Goal: Check status: Check status

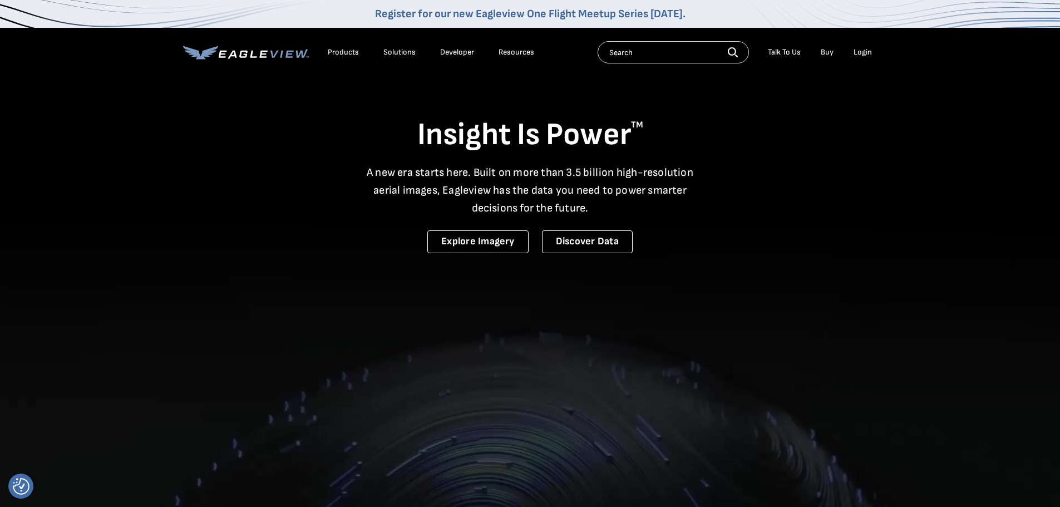
click at [846, 51] on ul "Talk To Us Buy Login" at bounding box center [819, 52] width 115 height 17
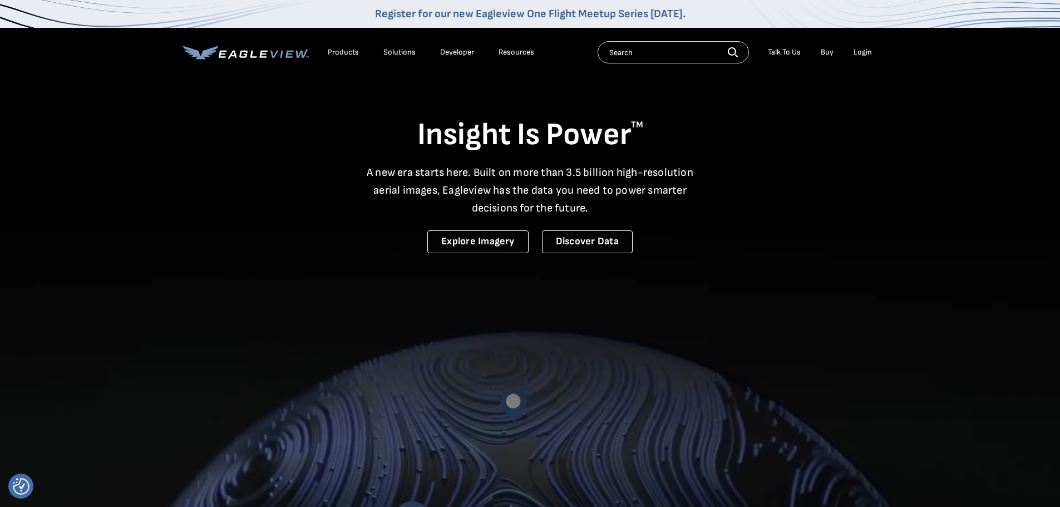
click at [860, 52] on div "Login" at bounding box center [862, 52] width 18 height 10
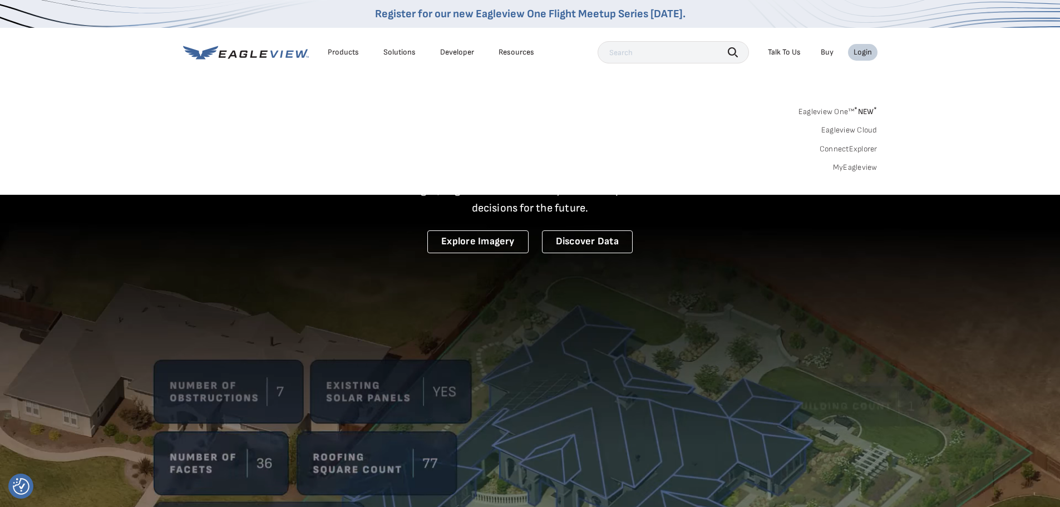
click at [848, 166] on link "MyEagleview" at bounding box center [855, 167] width 45 height 10
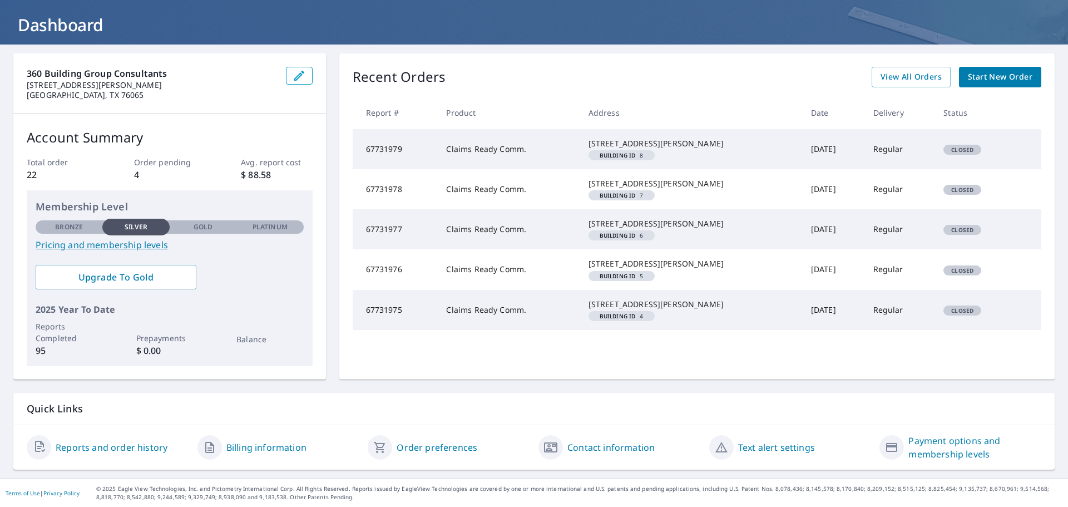
scroll to position [77, 0]
click at [894, 70] on span "View All Orders" at bounding box center [911, 77] width 61 height 14
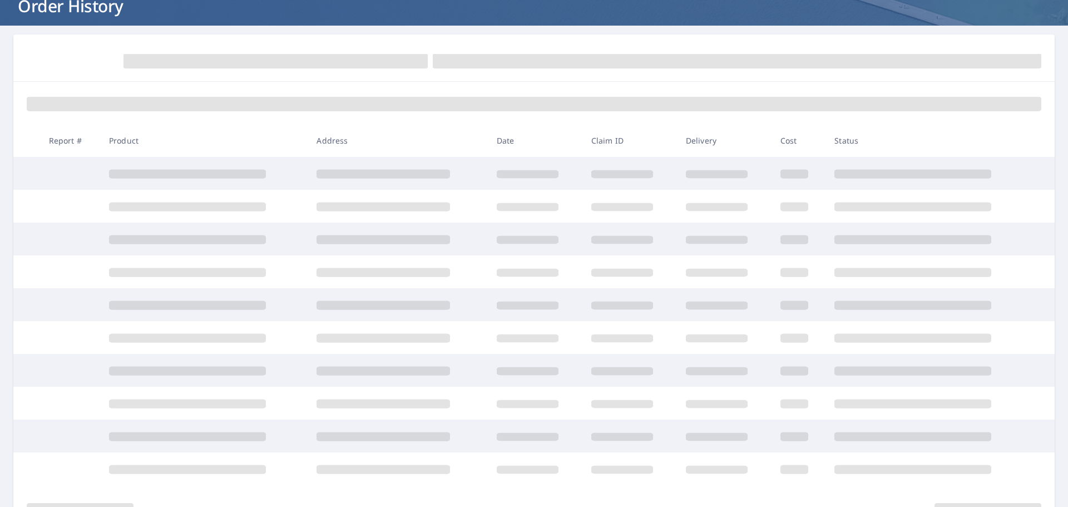
scroll to position [77, 0]
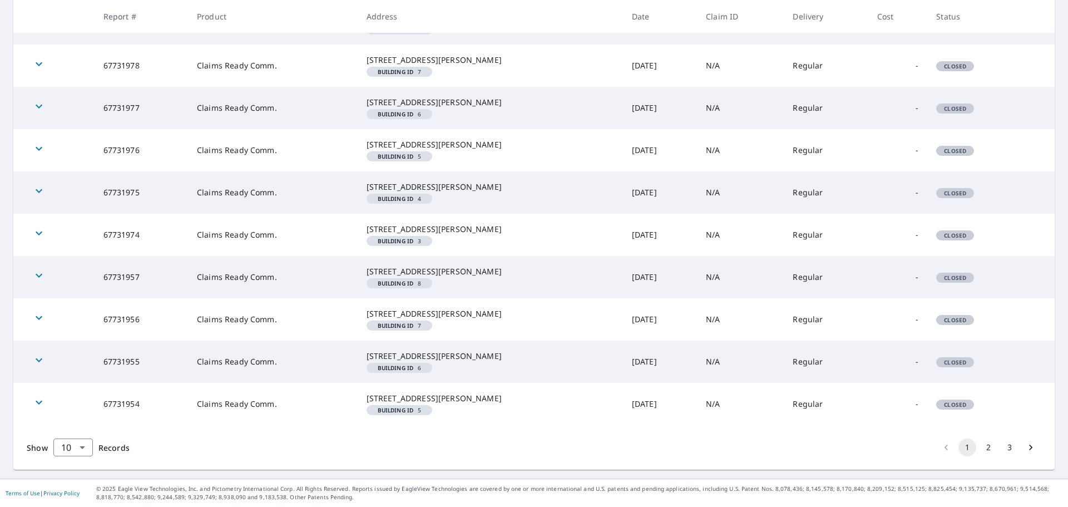
scroll to position [335, 0]
click at [980, 447] on button "2" at bounding box center [989, 447] width 18 height 18
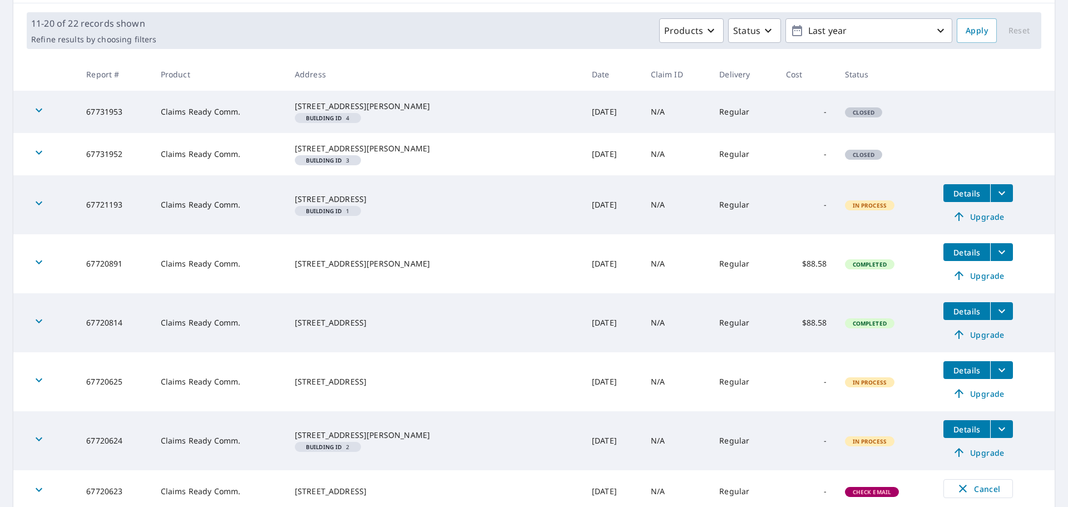
scroll to position [223, 0]
